Goal: Task Accomplishment & Management: Complete application form

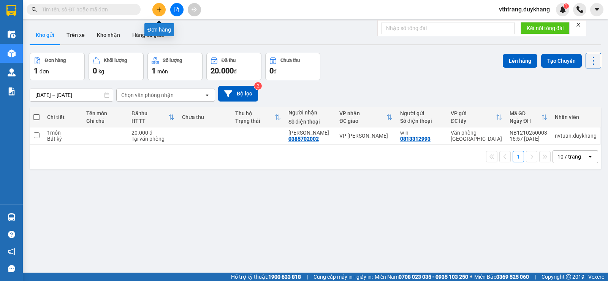
click at [159, 6] on button at bounding box center [158, 9] width 13 height 13
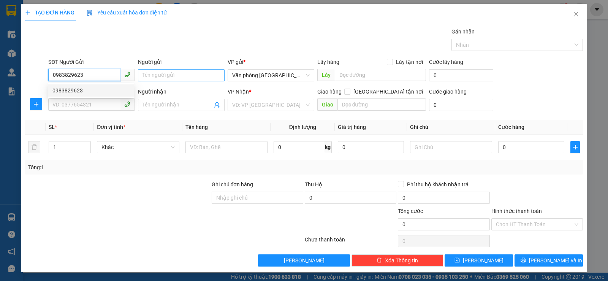
type input "0983829623"
click at [183, 75] on input "Người gửi" at bounding box center [181, 75] width 87 height 12
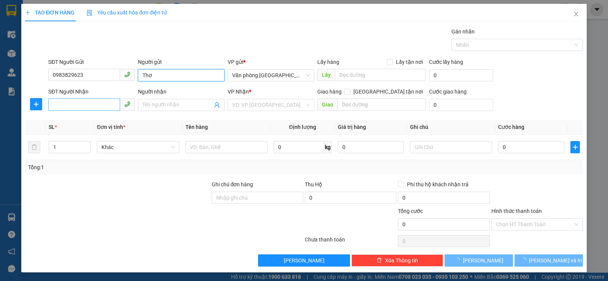
type input "Thơ"
click at [107, 106] on input "SĐT Người Nhận" at bounding box center [84, 104] width 72 height 12
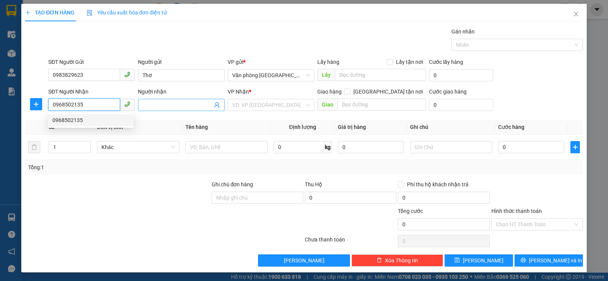
type input "0968502135"
click at [165, 104] on input "Người nhận" at bounding box center [178, 105] width 70 height 8
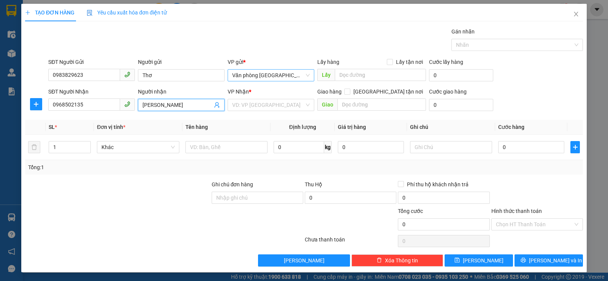
click at [300, 77] on span "Văn phòng [GEOGRAPHIC_DATA]" at bounding box center [271, 75] width 78 height 11
type input "[PERSON_NAME]"
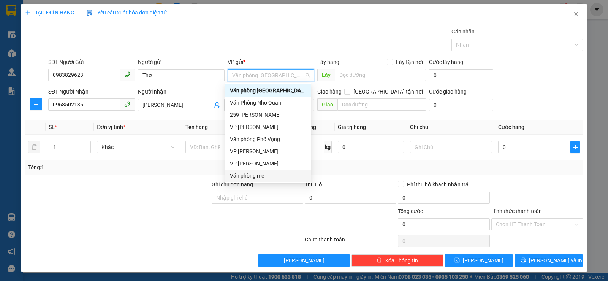
click at [277, 175] on div "Văn phòng me" at bounding box center [268, 175] width 77 height 8
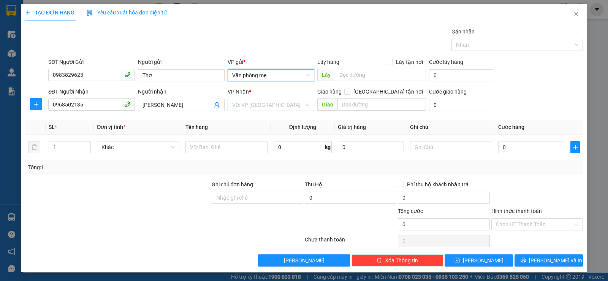
click at [285, 105] on input "search" at bounding box center [268, 104] width 72 height 11
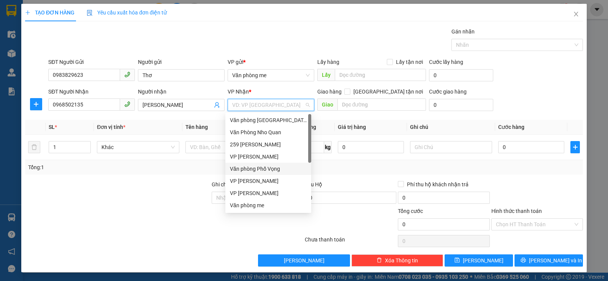
click at [277, 166] on div "Văn phòng Phố Vọng" at bounding box center [268, 169] width 77 height 8
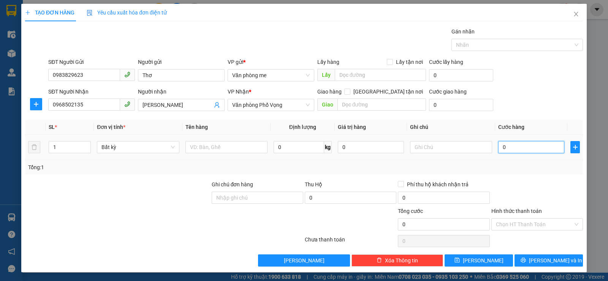
click at [524, 150] on input "0" at bounding box center [531, 147] width 66 height 12
type input "3"
type input "30"
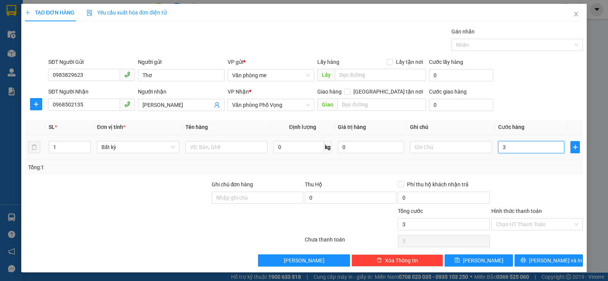
type input "30"
type input "300"
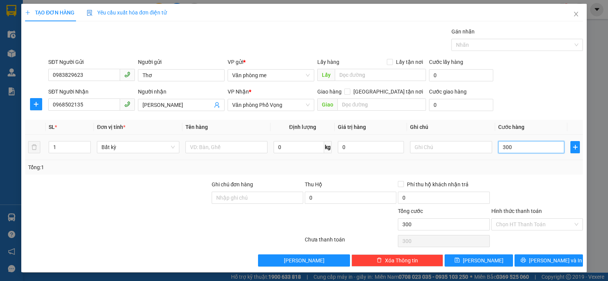
type input "3.000"
type input "30.000"
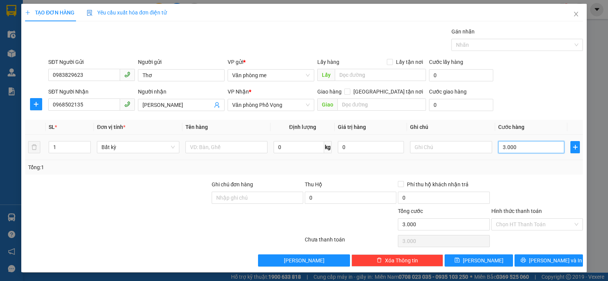
type input "30.000"
click at [226, 195] on input "Ghi chú đơn hàng" at bounding box center [258, 198] width 92 height 12
type input "đã tt"
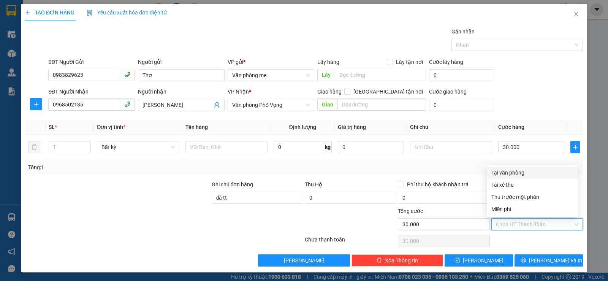
click at [549, 222] on input "Hình thức thanh toán" at bounding box center [534, 224] width 77 height 11
click at [513, 170] on div "Tại văn phòng" at bounding box center [533, 172] width 82 height 8
type input "0"
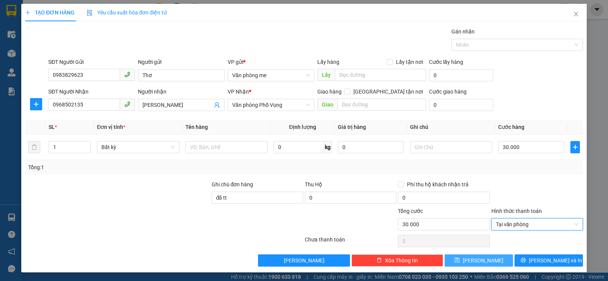
click at [477, 259] on span "[PERSON_NAME]" at bounding box center [483, 260] width 41 height 8
type input "0"
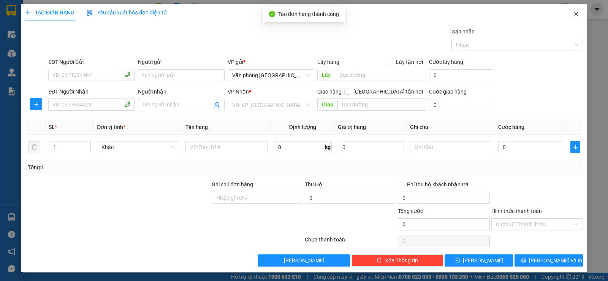
click at [573, 13] on icon "close" at bounding box center [576, 14] width 6 height 6
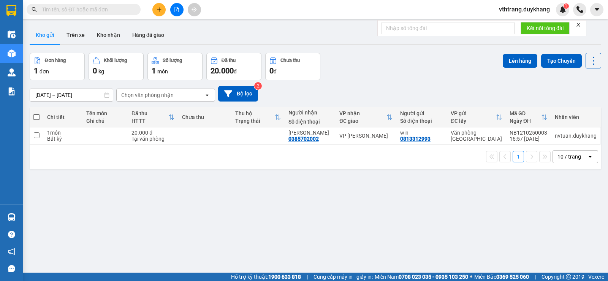
click at [190, 94] on div "Chọn văn phòng nhận" at bounding box center [160, 95] width 87 height 12
click at [241, 94] on button "Bộ lọc" at bounding box center [238, 94] width 40 height 16
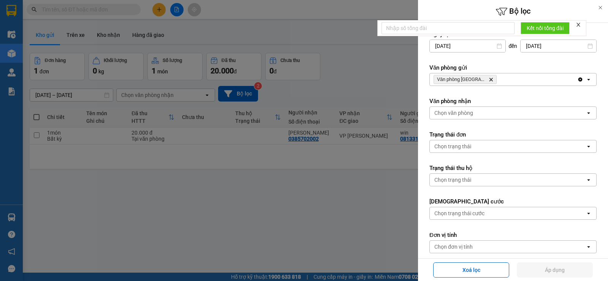
click at [577, 79] on icon "Clear all" at bounding box center [580, 79] width 6 height 6
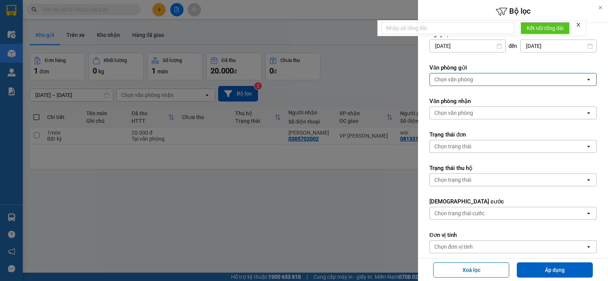
click at [579, 77] on div "Chọn văn phòng" at bounding box center [508, 79] width 156 height 12
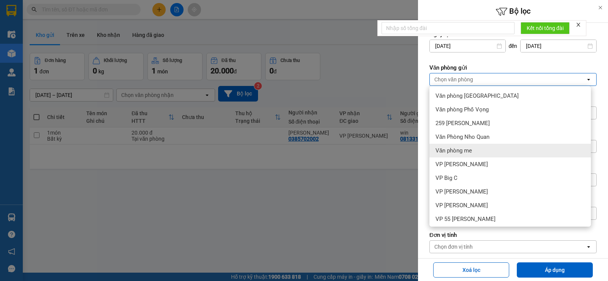
click at [471, 147] on span "Văn phòng me" at bounding box center [454, 151] width 36 height 8
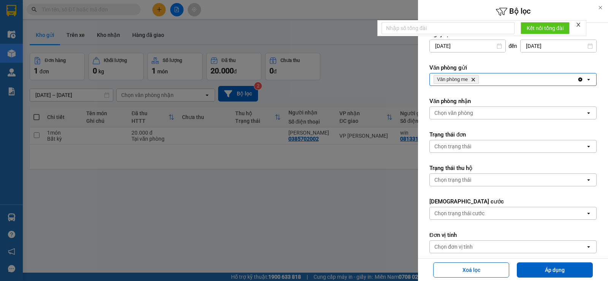
click at [574, 112] on div "Chọn văn phòng" at bounding box center [508, 113] width 156 height 12
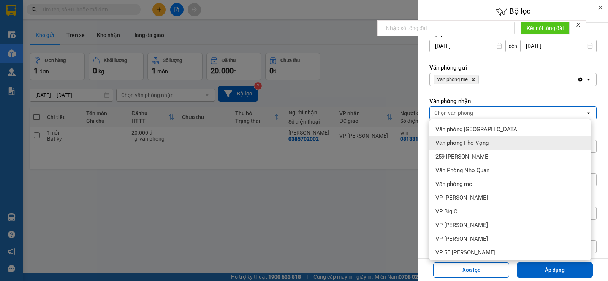
click at [480, 141] on span "Văn phòng Phố Vọng" at bounding box center [462, 143] width 53 height 8
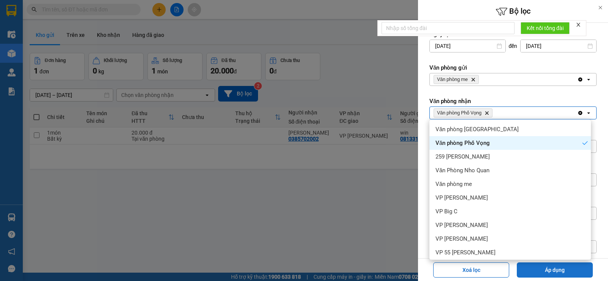
click at [544, 267] on button "Áp dụng" at bounding box center [555, 269] width 76 height 15
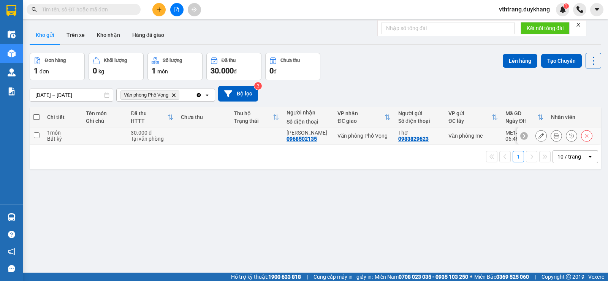
click at [44, 136] on td "1 món Bất kỳ" at bounding box center [62, 135] width 39 height 17
checkbox input "true"
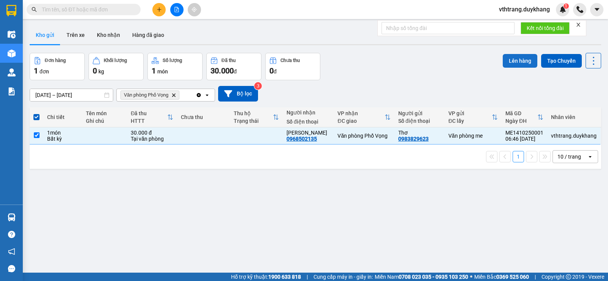
click at [519, 60] on button "Lên hàng" at bounding box center [520, 61] width 35 height 14
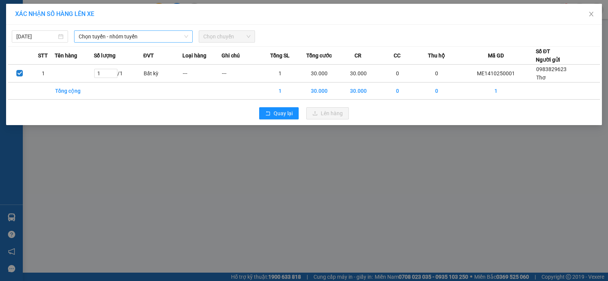
click at [130, 35] on span "Chọn tuyến - nhóm tuyến" at bounding box center [133, 36] width 109 height 11
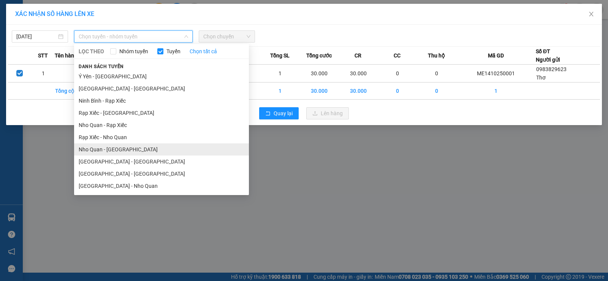
click at [117, 150] on li "Nho Quan - [GEOGRAPHIC_DATA]" at bounding box center [161, 149] width 175 height 12
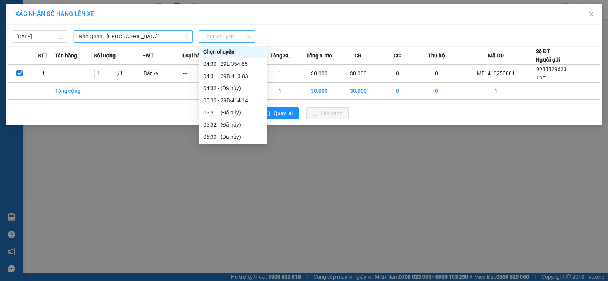
click at [243, 35] on span "Chọn chuyến" at bounding box center [226, 36] width 47 height 11
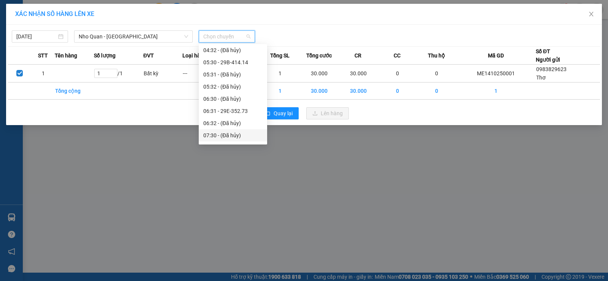
scroll to position [114, 0]
click at [234, 94] on div "08:30 - 29H-984.74" at bounding box center [232, 96] width 59 height 8
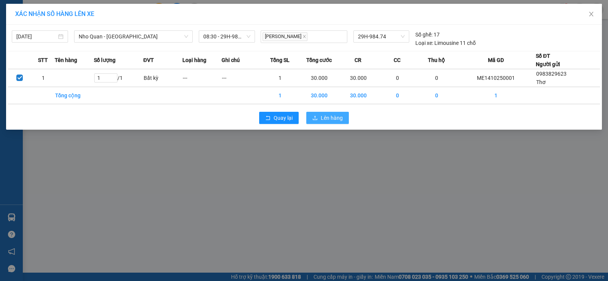
drag, startPoint x: 327, startPoint y: 115, endPoint x: 235, endPoint y: 174, distance: 109.6
click at [260, 172] on div "XÁC NHẬN SỐ HÀNG LÊN XE [DATE] Nho Quan - [GEOGRAPHIC_DATA] LỌC THEO Nhóm tuyến…" at bounding box center [304, 140] width 608 height 281
click at [337, 116] on span "Lên hàng" at bounding box center [332, 118] width 22 height 8
